Goal: Transaction & Acquisition: Purchase product/service

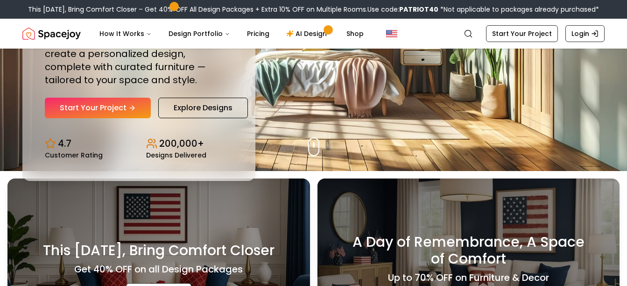
scroll to position [116, 0]
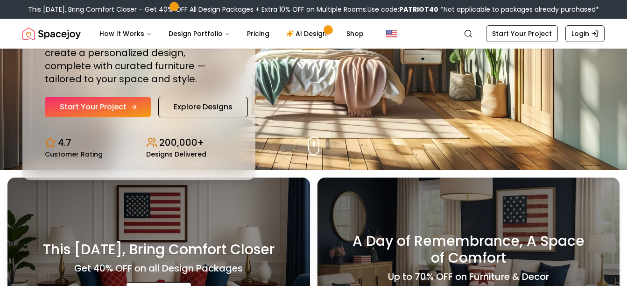
click at [119, 106] on link "Start Your Project" at bounding box center [98, 107] width 106 height 21
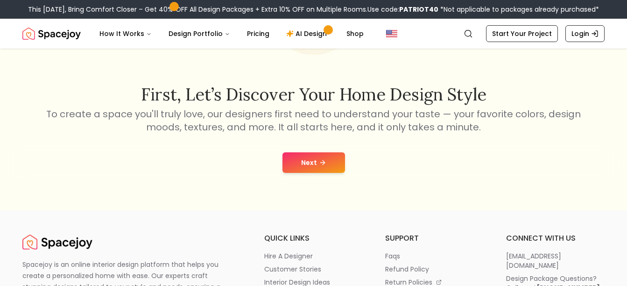
scroll to position [129, 0]
click at [306, 161] on button "Next" at bounding box center [313, 161] width 63 height 21
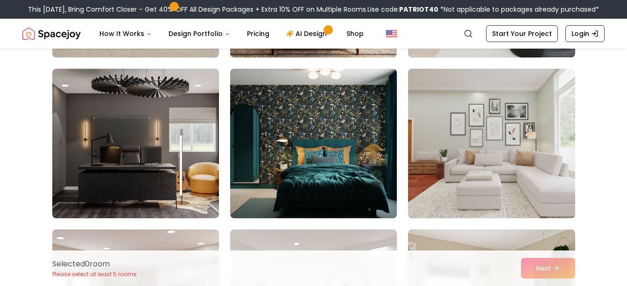
scroll to position [2311, 0]
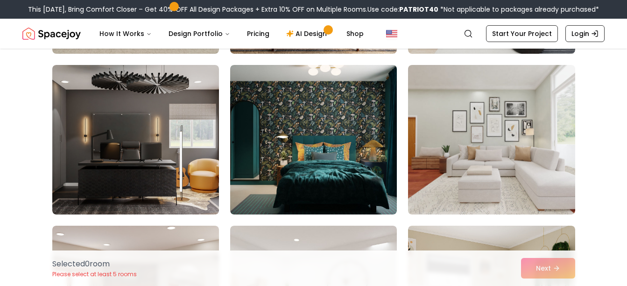
click at [551, 267] on div "Selected 0 room Please select at least 5 rooms Next" at bounding box center [314, 267] width 538 height 35
click at [560, 268] on div "Selected 0 room Please select at least 5 rooms Next" at bounding box center [314, 267] width 538 height 35
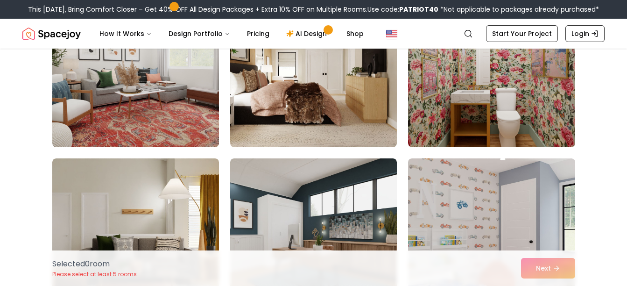
scroll to position [2860, 0]
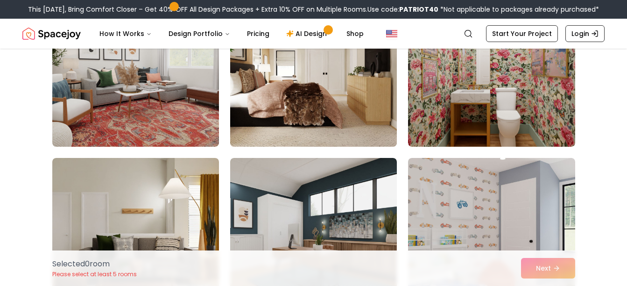
click at [251, 98] on img at bounding box center [313, 71] width 175 height 157
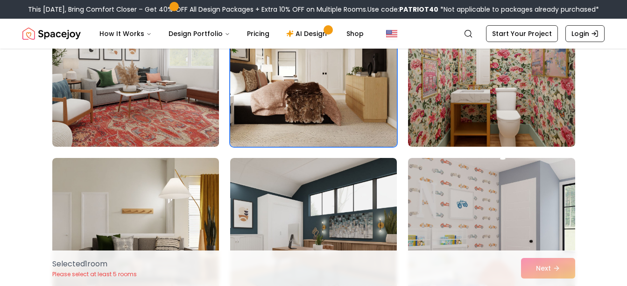
click at [538, 263] on div "Selected 1 room Please select at least 5 rooms Next" at bounding box center [314, 267] width 538 height 35
click at [555, 265] on div "Selected 1 room Please select at least 5 rooms Next" at bounding box center [314, 267] width 538 height 35
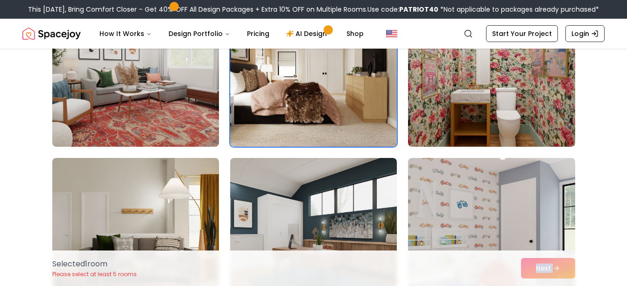
click at [555, 265] on div "Selected 1 room Please select at least 5 rooms Next" at bounding box center [314, 267] width 538 height 35
click at [531, 34] on link "Start Your Project" at bounding box center [522, 33] width 72 height 17
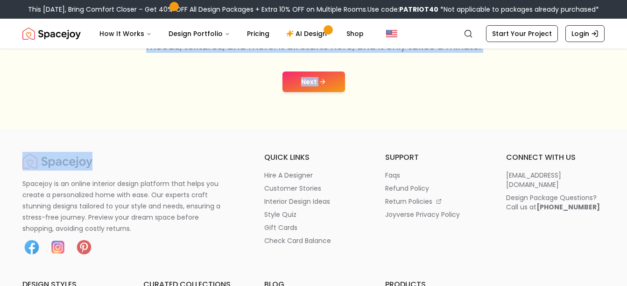
scroll to position [222, 0]
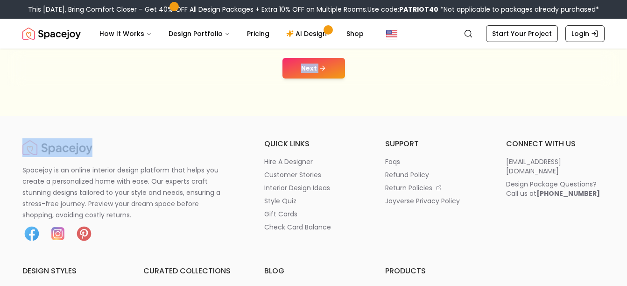
click at [330, 64] on button "Next" at bounding box center [313, 68] width 63 height 21
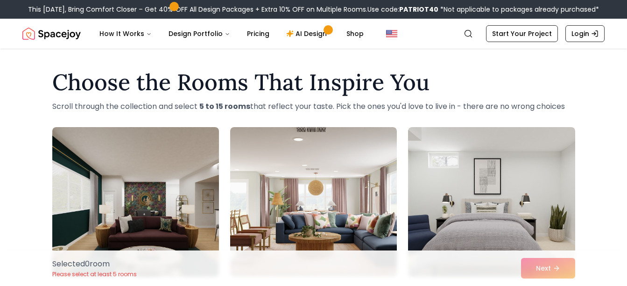
click at [552, 268] on div "Selected 0 room Please select at least 5 rooms Next" at bounding box center [314, 267] width 538 height 35
click at [557, 267] on div "Selected 0 room Please select at least 5 rooms Next" at bounding box center [314, 267] width 538 height 35
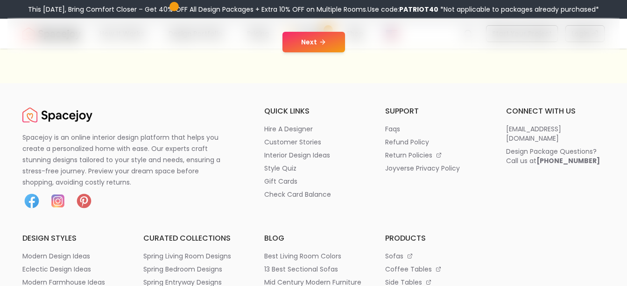
scroll to position [129, 0]
